Goal: Information Seeking & Learning: Learn about a topic

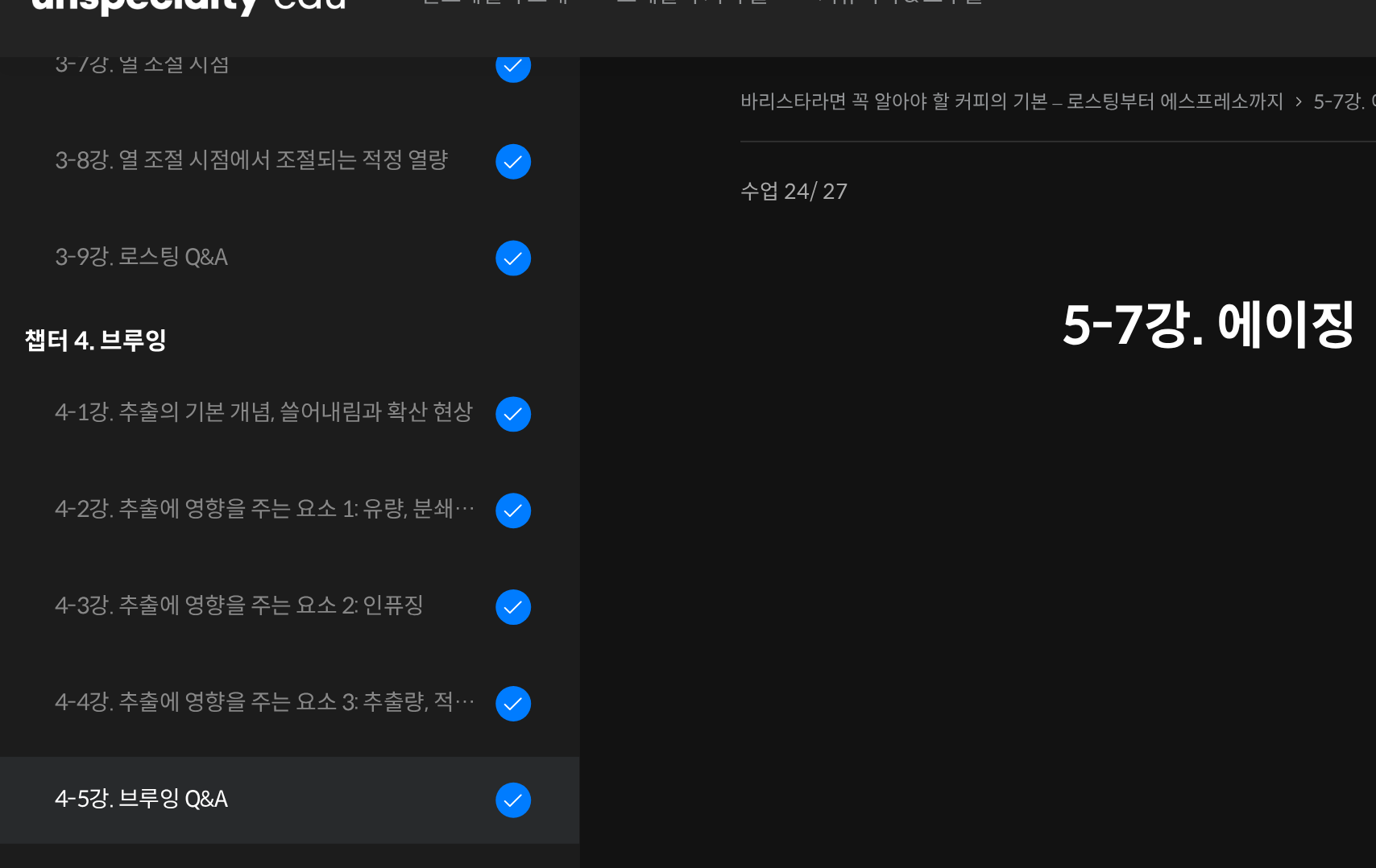
scroll to position [747, 0]
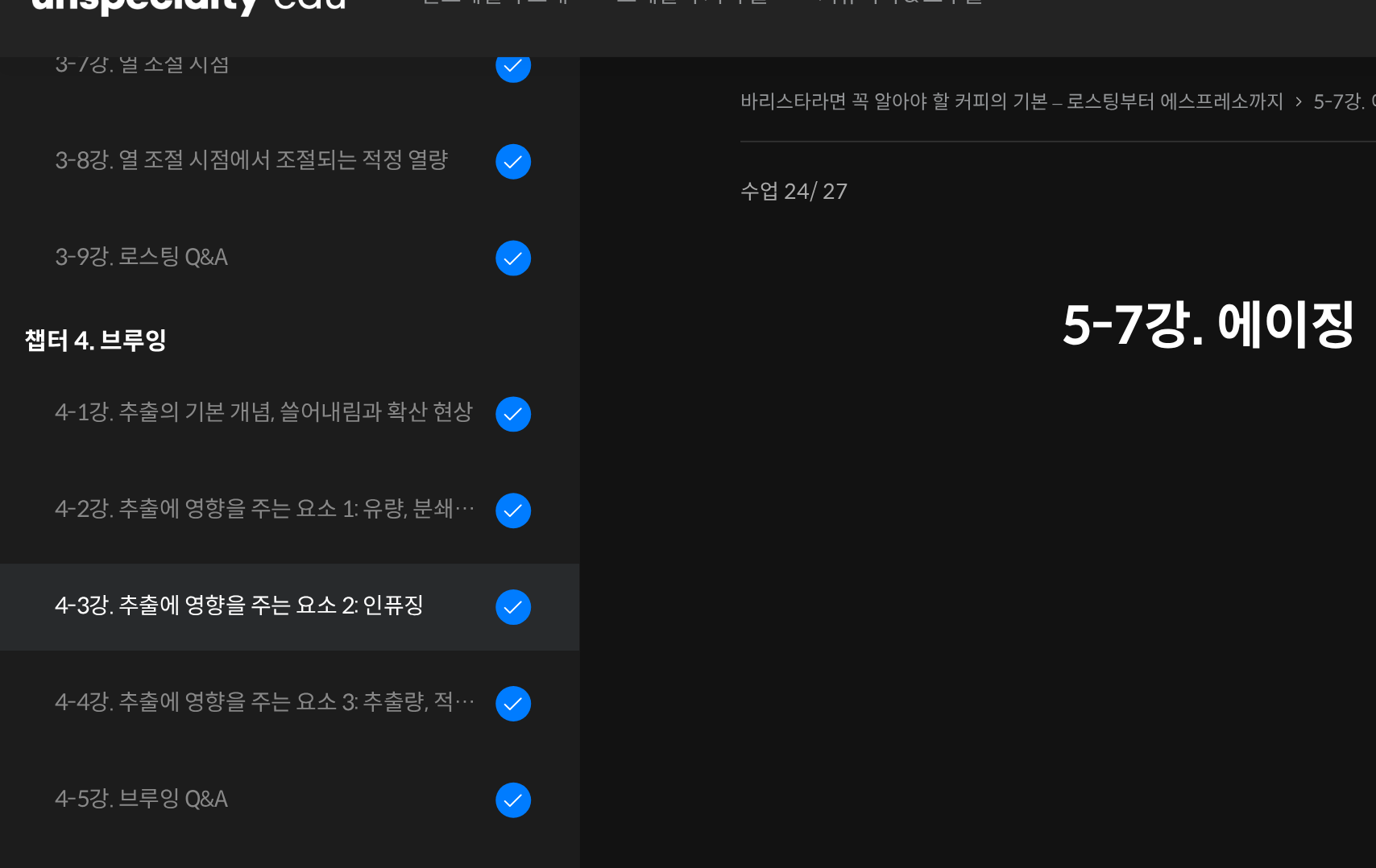
click at [158, 344] on link "4-3강. 추출에 영향을 주는 요소 2: 인퓨징" at bounding box center [141, 337] width 298 height 44
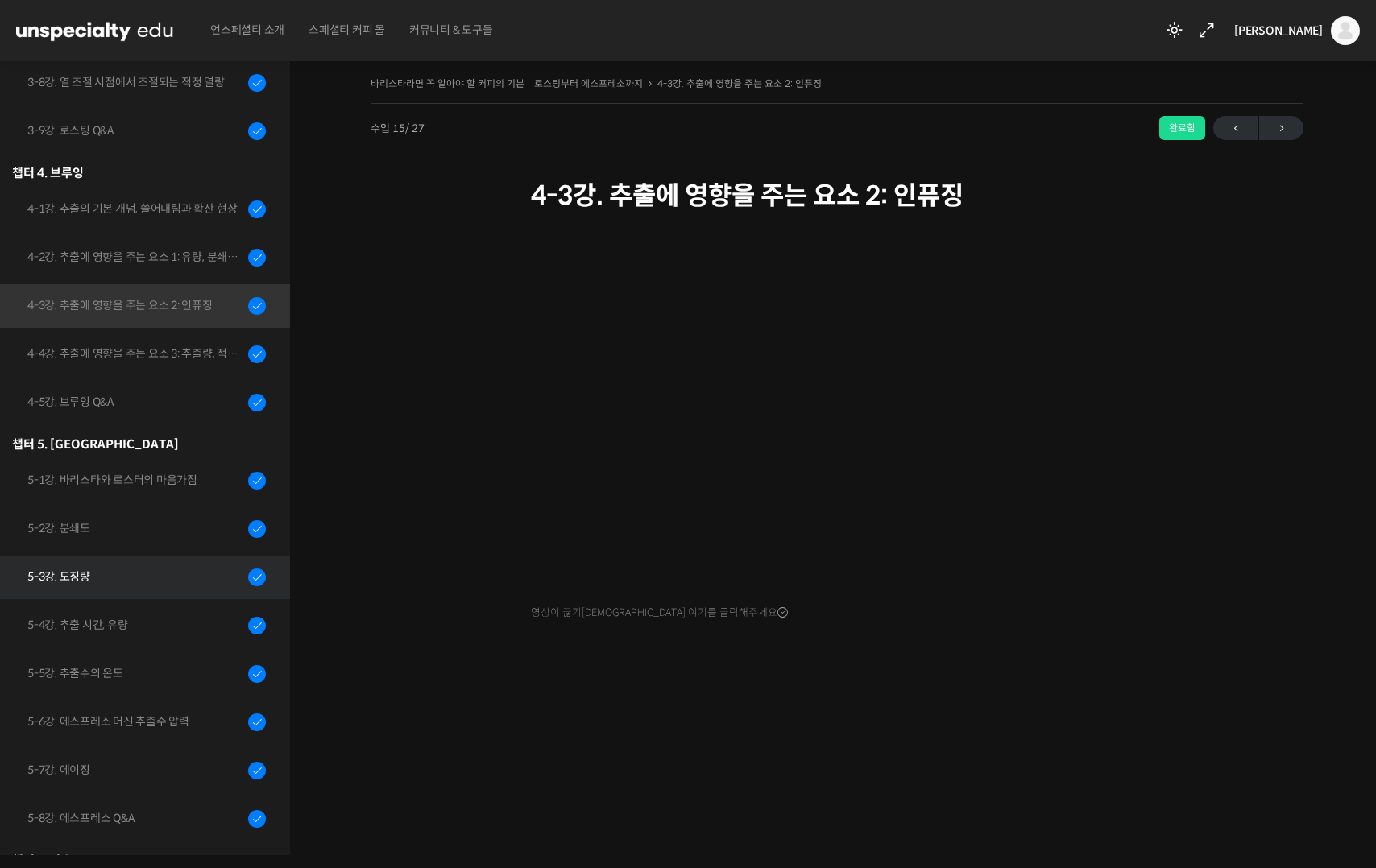
scroll to position [711, 0]
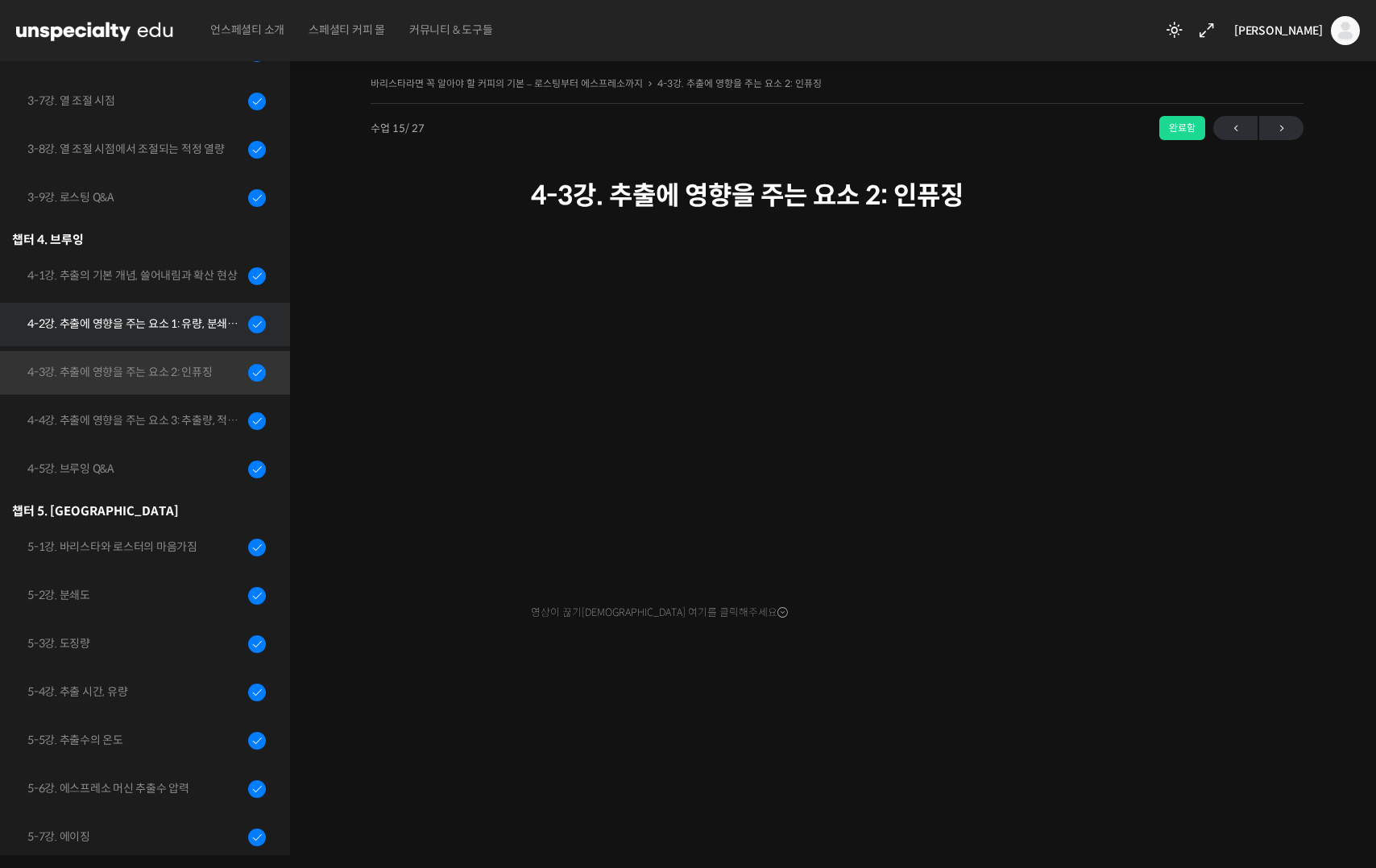
click at [182, 331] on div "4-2강. 추출에 영향을 주는 요소 1: 유량, 분쇄도, 교반" at bounding box center [135, 324] width 216 height 18
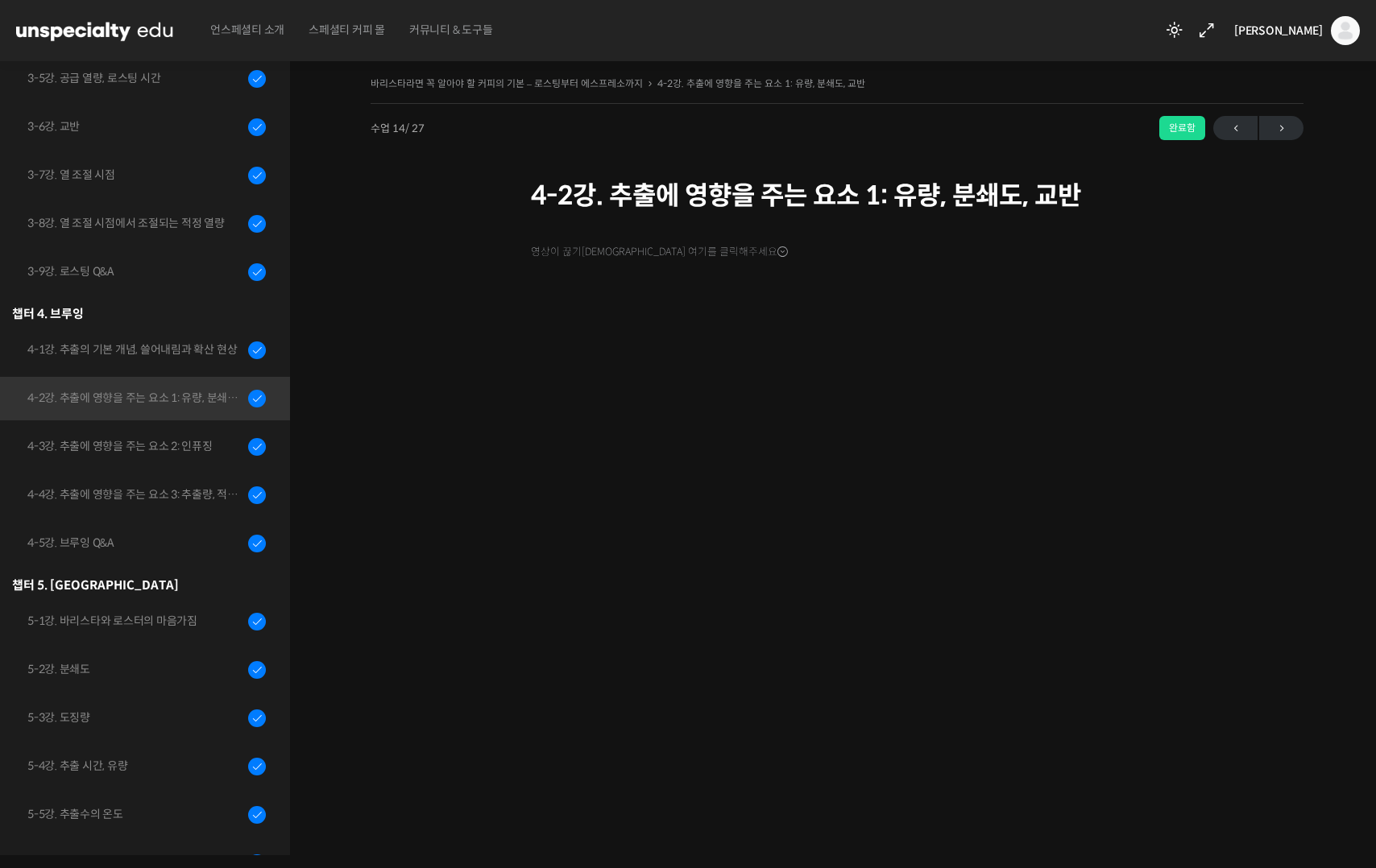
scroll to position [901, 0]
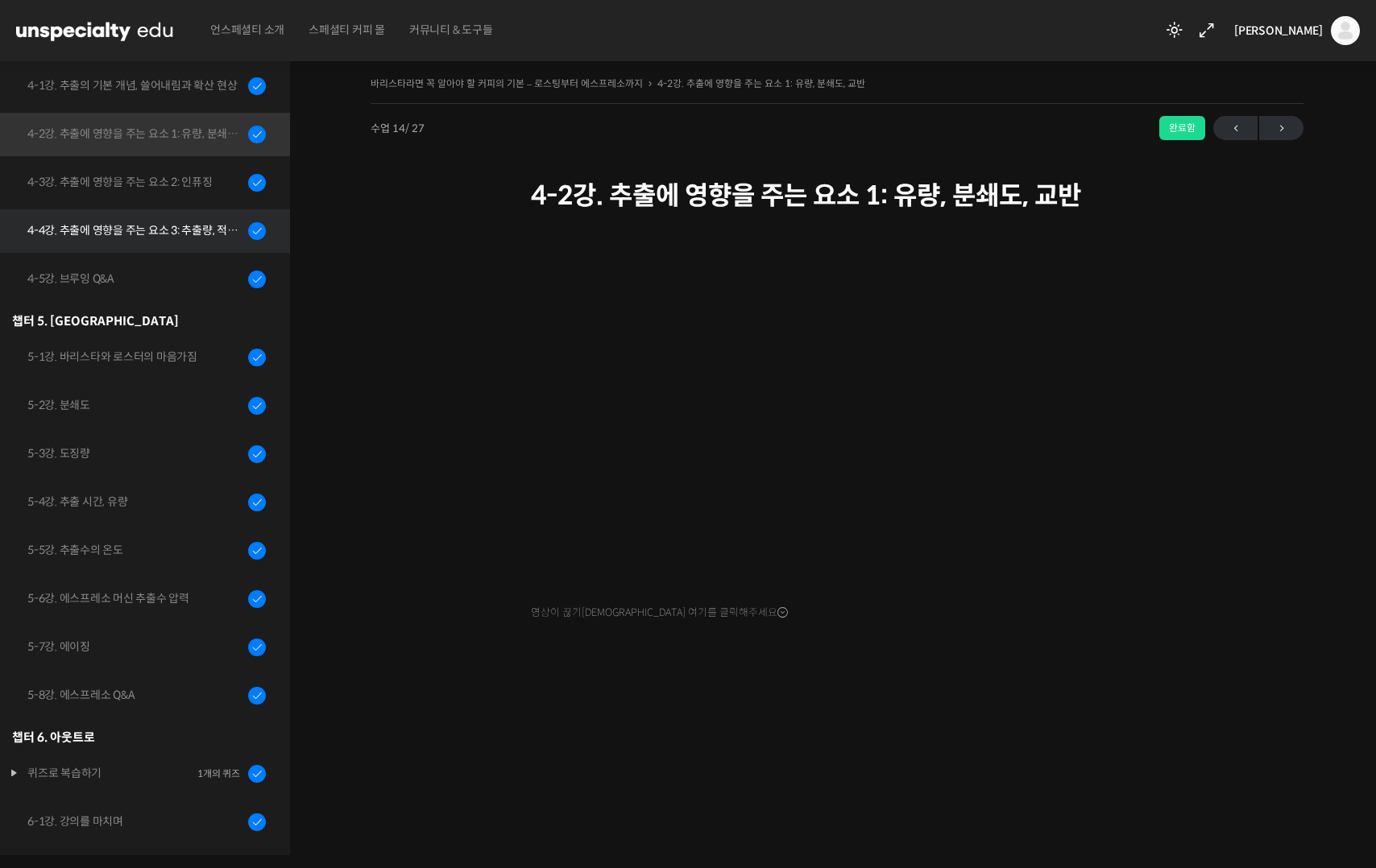
click at [185, 231] on div "4-4강. 추출에 영향을 주는 요소 3: 추출량, 적정 추출수의 양" at bounding box center [135, 230] width 216 height 18
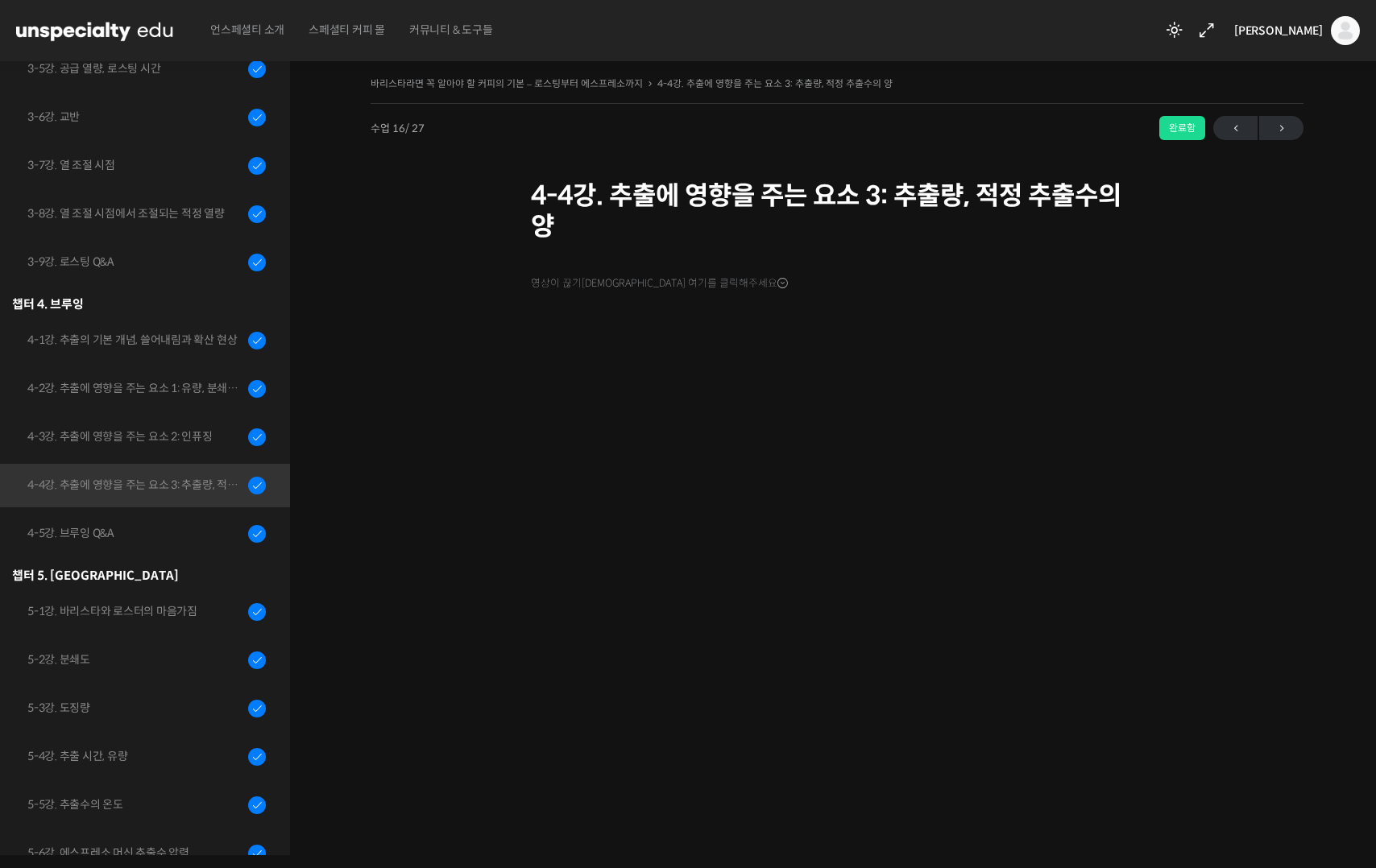
scroll to position [901, 0]
